Goal: Transaction & Acquisition: Purchase product/service

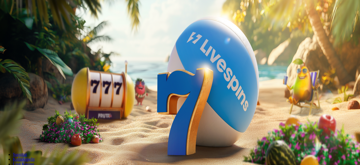
click at [41, 22] on button "Kirjaudu" at bounding box center [36, 20] width 17 height 6
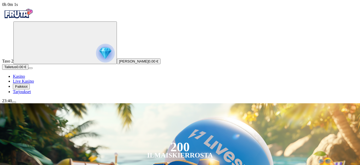
click at [35, 103] on div "23:40" at bounding box center [180, 100] width 356 height 5
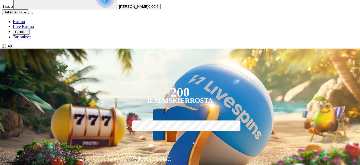
click at [29, 48] on div "23:40" at bounding box center [180, 46] width 356 height 5
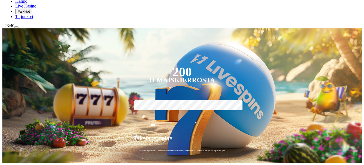
scroll to position [219, 0]
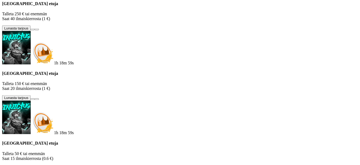
scroll to position [0, 0]
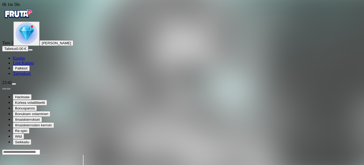
click at [25, 60] on span "Kasino" at bounding box center [19, 58] width 12 height 5
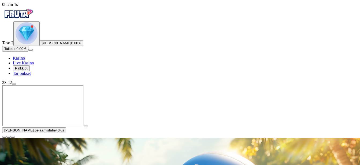
scroll to position [82, 0]
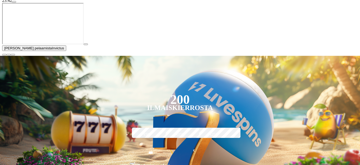
click at [4, 55] on span "close icon" at bounding box center [4, 55] width 0 height 0
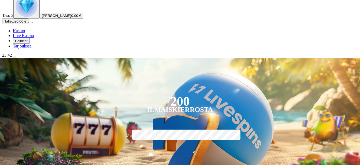
scroll to position [0, 0]
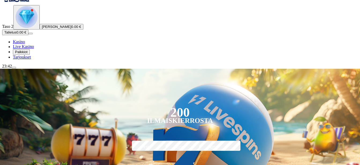
scroll to position [27, 0]
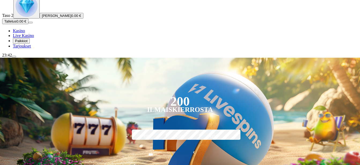
type input "**********"
